Goal: Navigation & Orientation: Find specific page/section

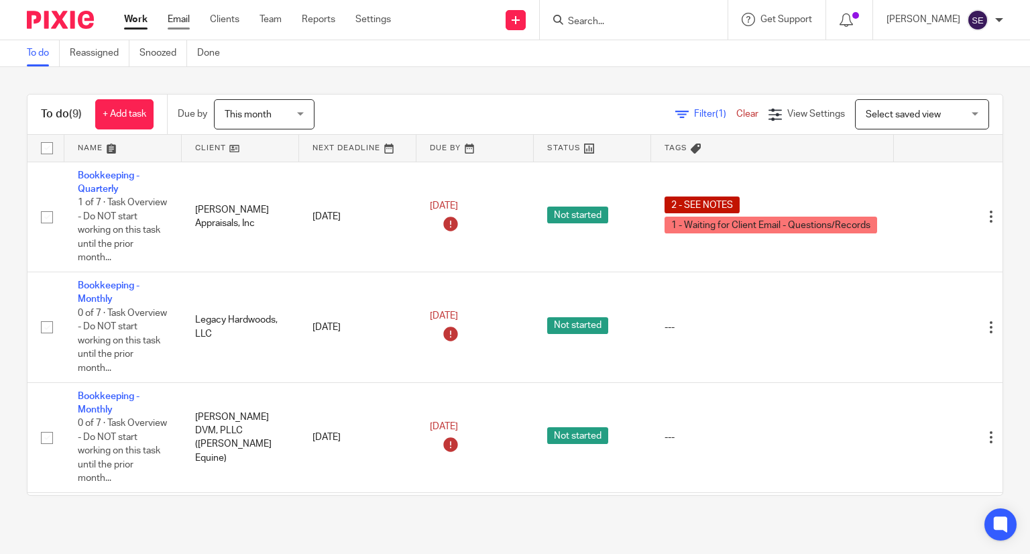
click at [180, 19] on link "Email" at bounding box center [179, 19] width 22 height 13
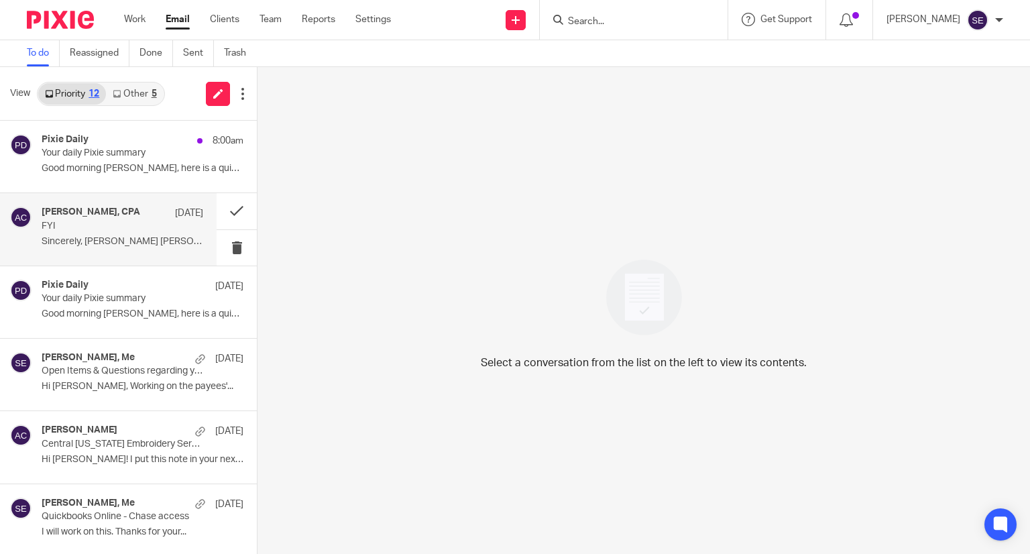
click at [117, 193] on div "Amy L Corfixsen, CPA Oct 10 FYI Sincerely, Amy Amy L Corfixsen CPA ..." at bounding box center [108, 229] width 217 height 72
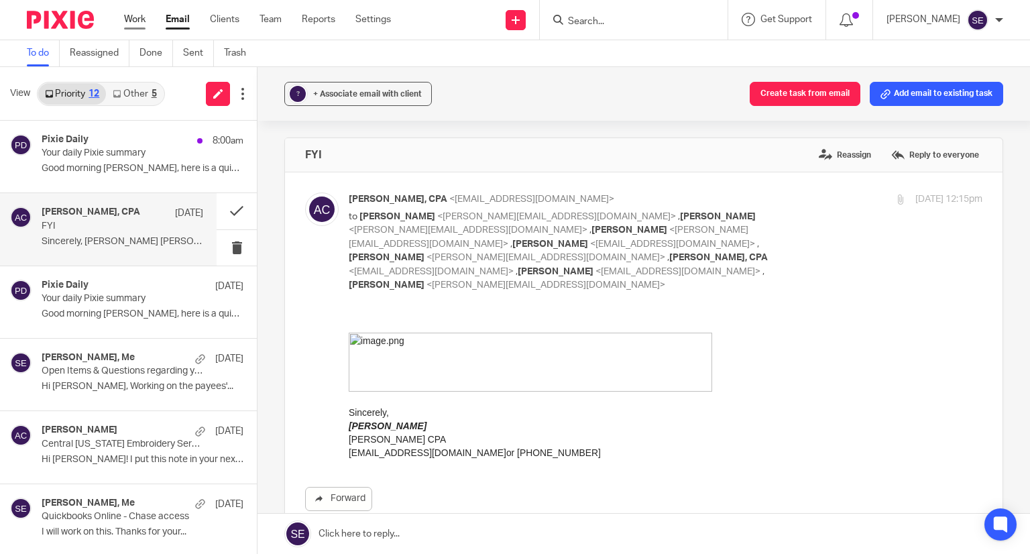
click at [135, 17] on link "Work" at bounding box center [134, 19] width 21 height 13
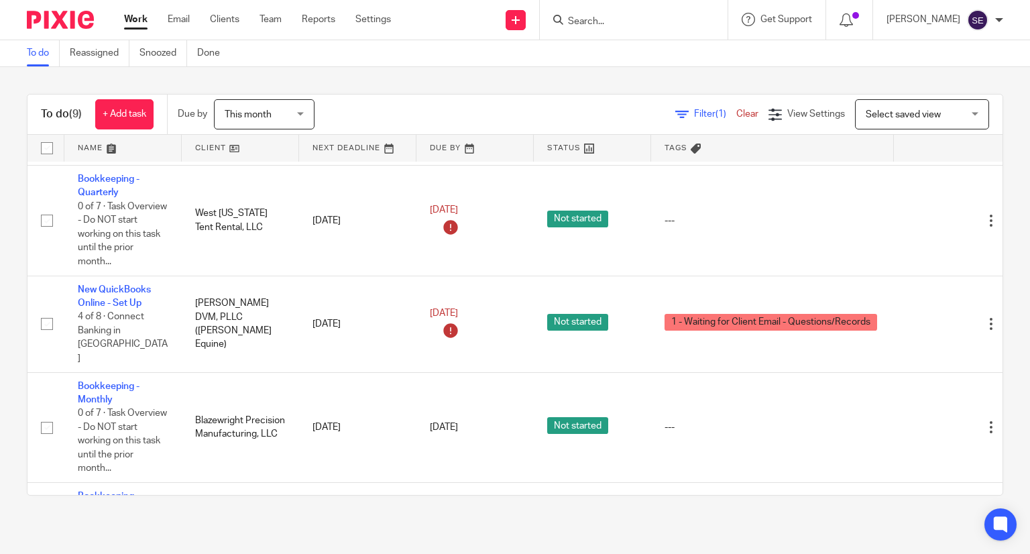
scroll to position [287, 2]
